Goal: Use online tool/utility: Utilize a website feature to perform a specific function

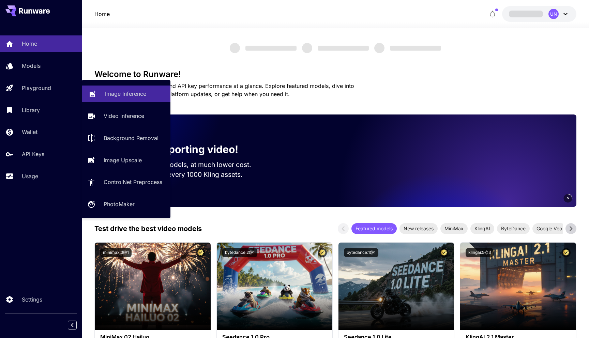
click at [120, 94] on p "Image Inference" at bounding box center [125, 94] width 41 height 8
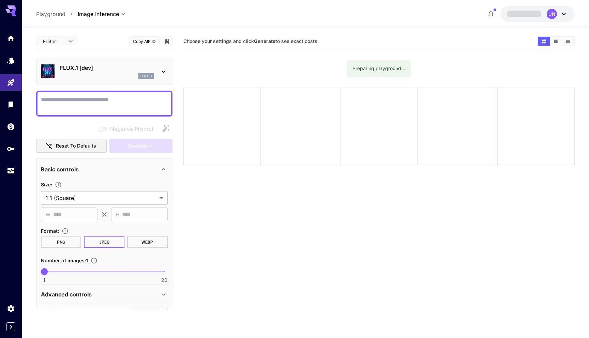
click at [127, 74] on div "flux1d" at bounding box center [107, 76] width 94 height 6
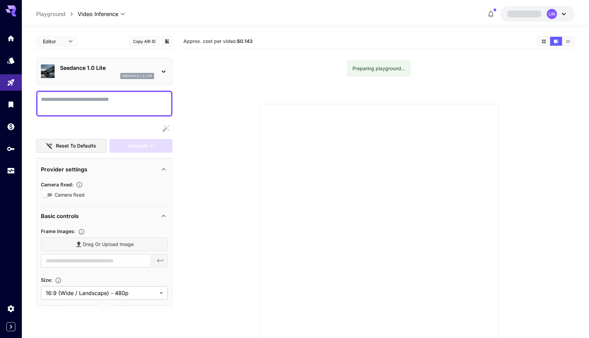
click at [152, 70] on p "Seedance 1.0 Lite" at bounding box center [107, 68] width 94 height 8
